Goal: Navigation & Orientation: Find specific page/section

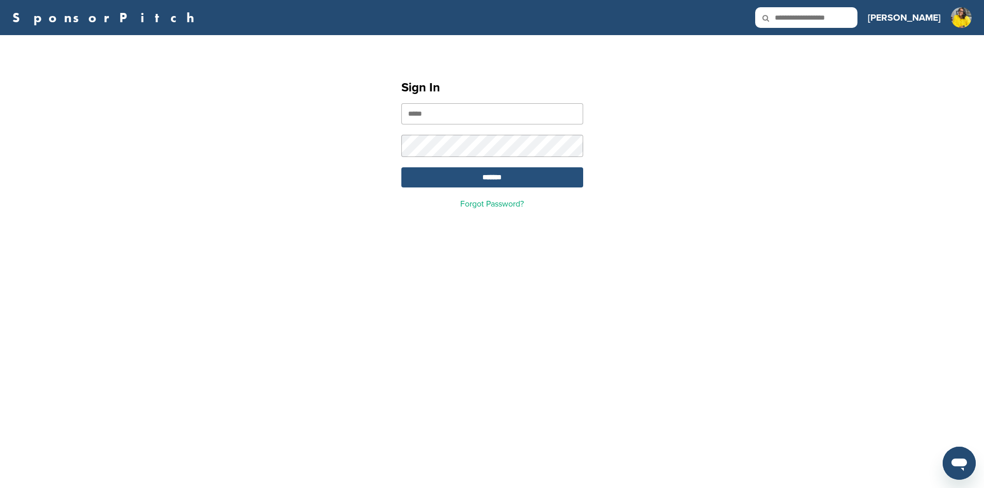
type input "**********"
click at [481, 184] on input "*******" at bounding box center [492, 177] width 182 height 20
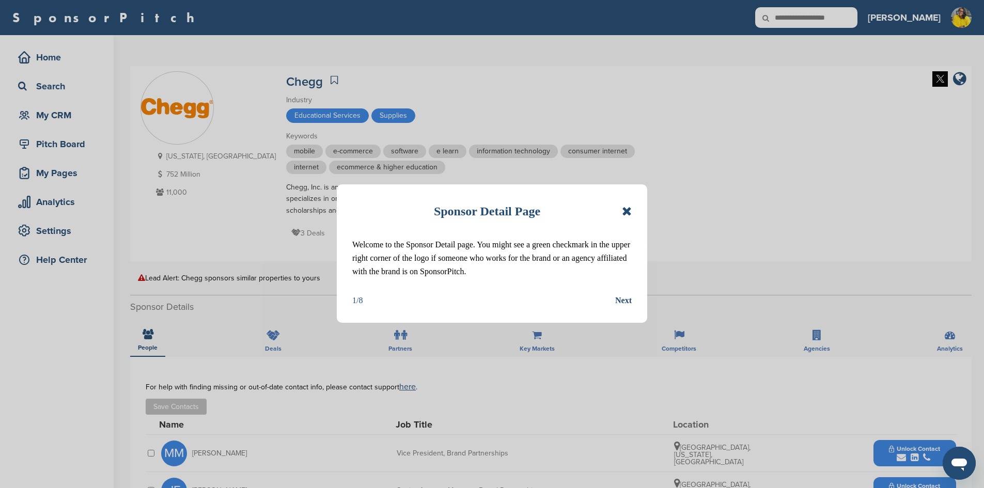
click at [624, 213] on icon at bounding box center [627, 211] width 10 height 12
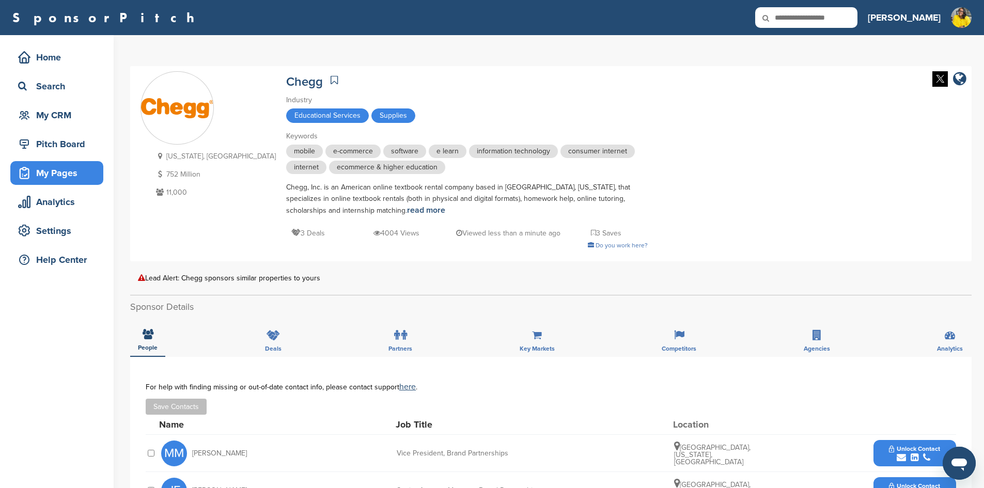
click at [59, 176] on div "My Pages" at bounding box center [59, 173] width 88 height 19
